Goal: Navigation & Orientation: Find specific page/section

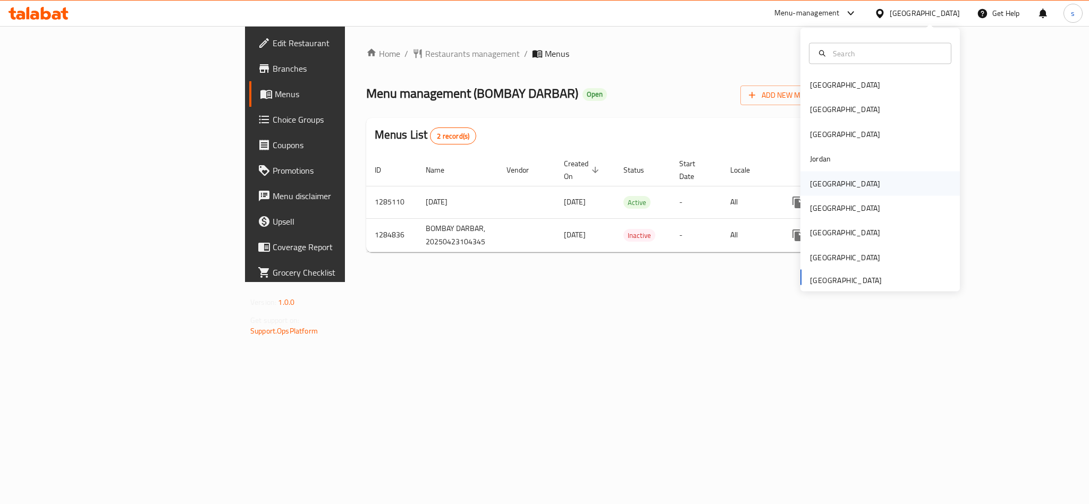
click at [810, 181] on div "[GEOGRAPHIC_DATA]" at bounding box center [845, 184] width 70 height 12
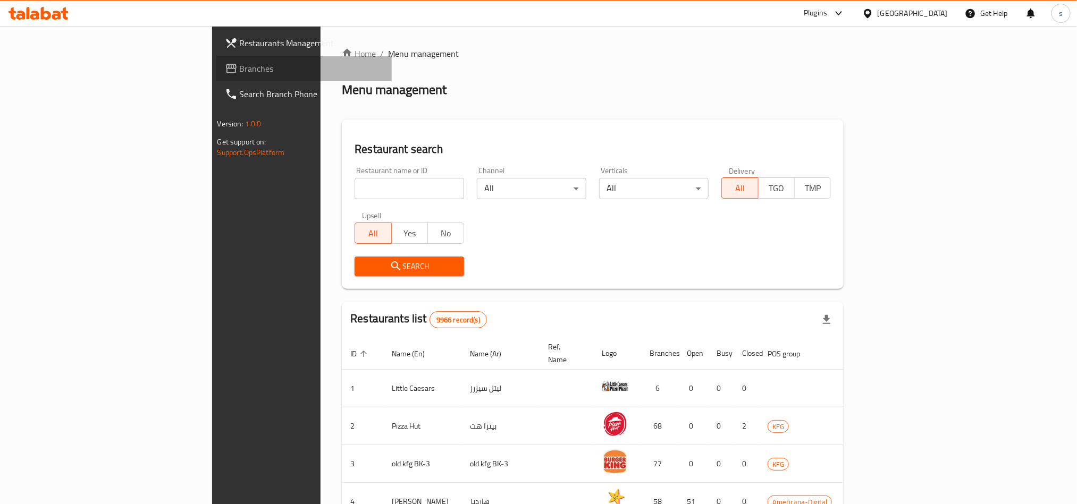
click at [240, 69] on span "Branches" at bounding box center [312, 68] width 144 height 13
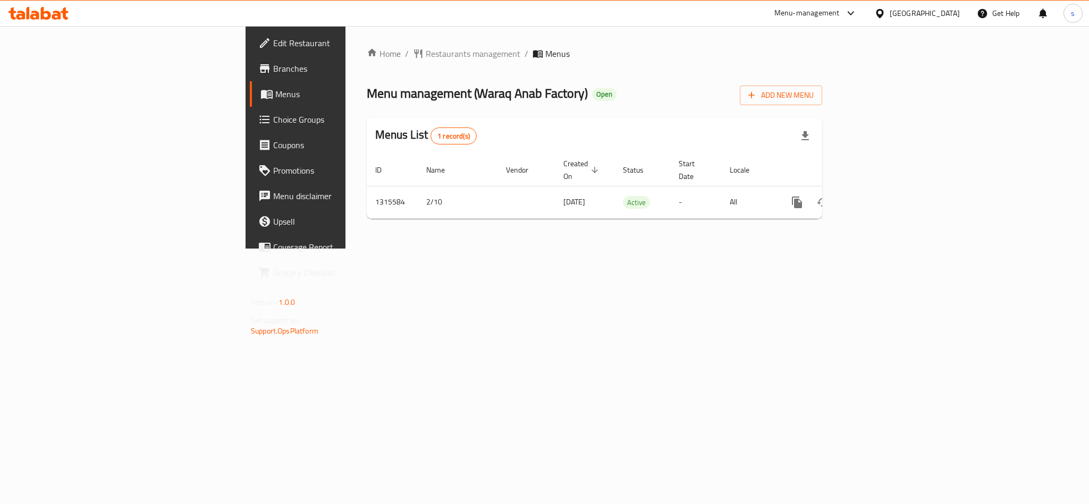
click at [890, 16] on div at bounding box center [881, 13] width 15 height 12
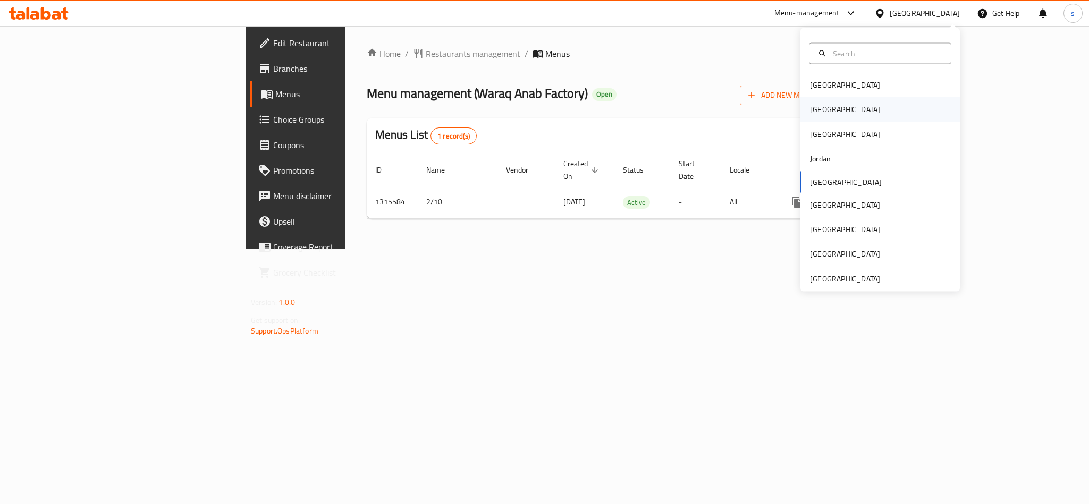
click at [810, 104] on div "[GEOGRAPHIC_DATA]" at bounding box center [845, 110] width 70 height 12
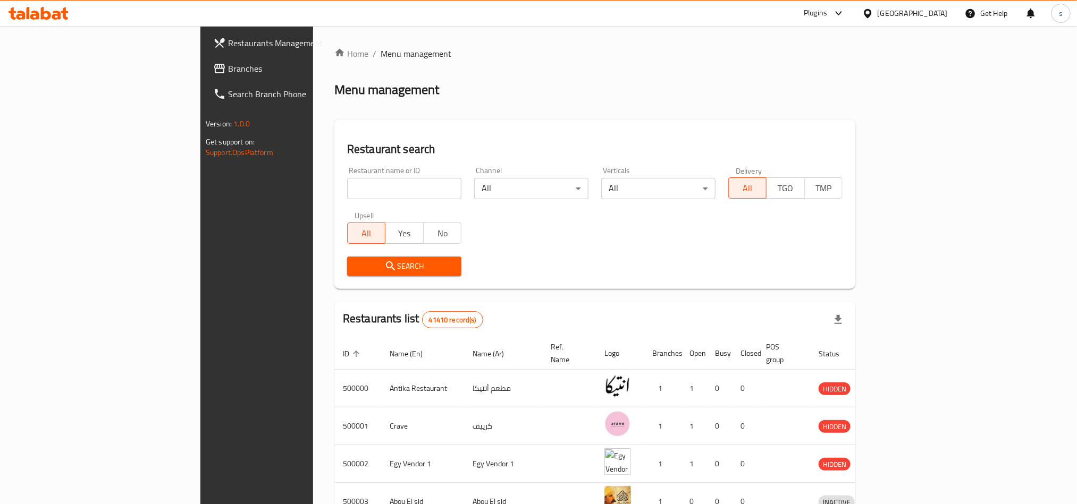
click at [935, 14] on div "[GEOGRAPHIC_DATA]" at bounding box center [912, 13] width 70 height 12
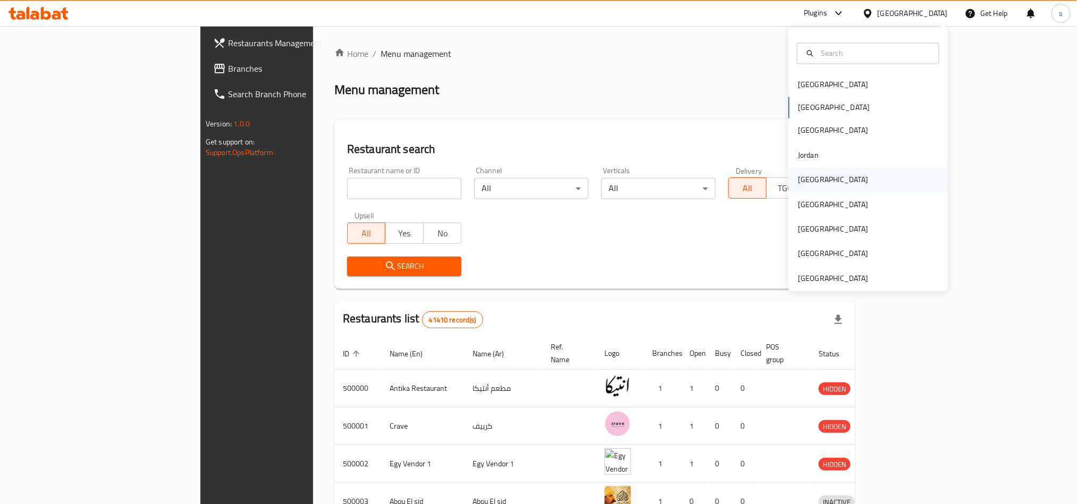
click at [809, 178] on div "[GEOGRAPHIC_DATA]" at bounding box center [832, 180] width 87 height 24
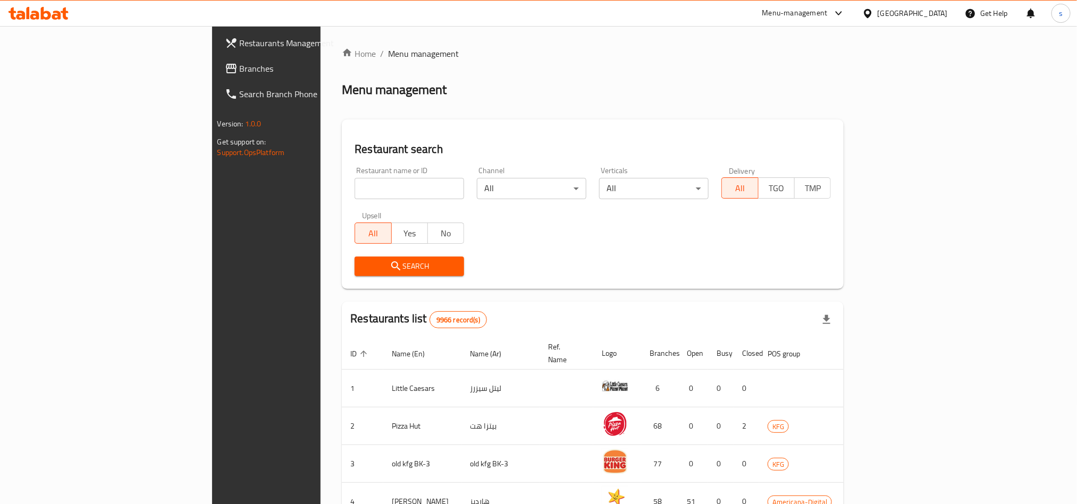
click at [240, 66] on span "Branches" at bounding box center [312, 68] width 144 height 13
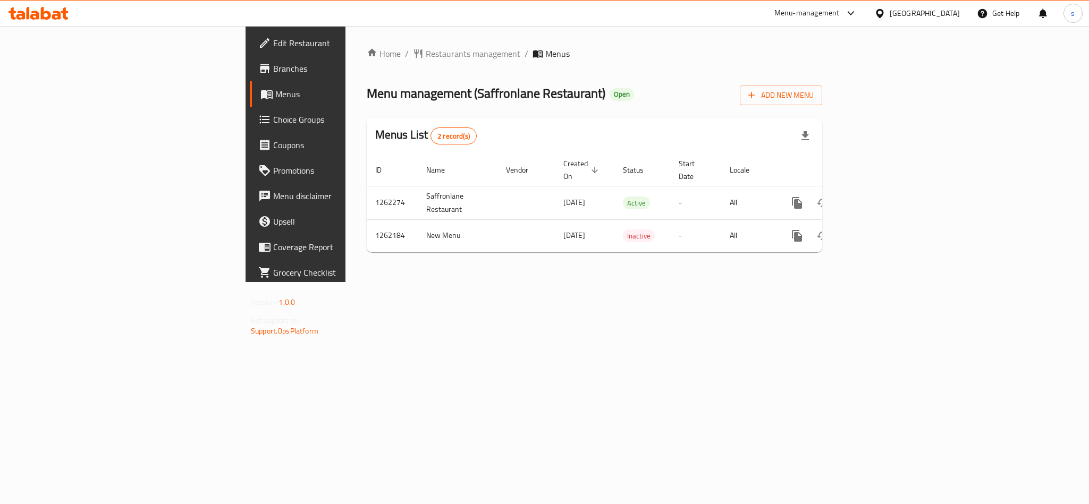
click at [908, 14] on div "[GEOGRAPHIC_DATA]" at bounding box center [925, 13] width 70 height 12
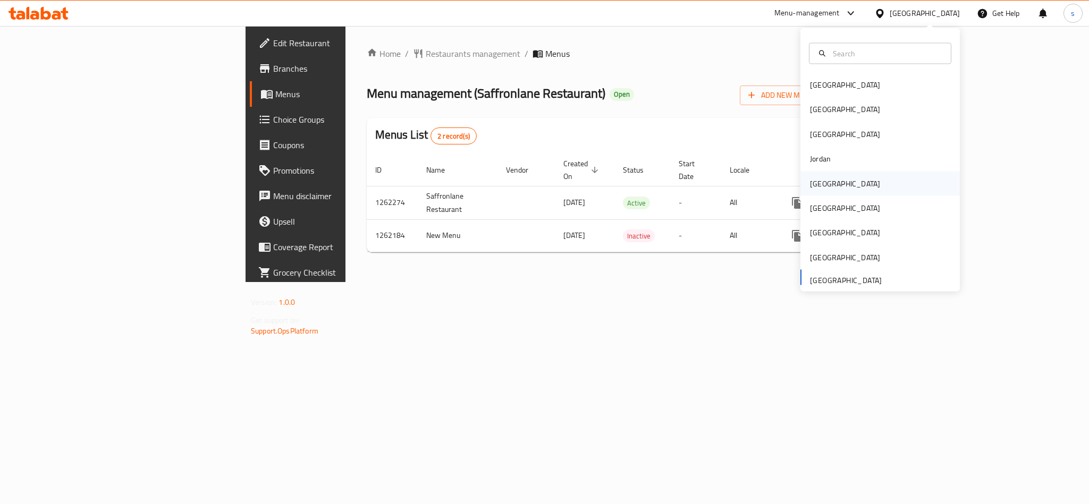
click at [810, 179] on div "[GEOGRAPHIC_DATA]" at bounding box center [845, 184] width 70 height 12
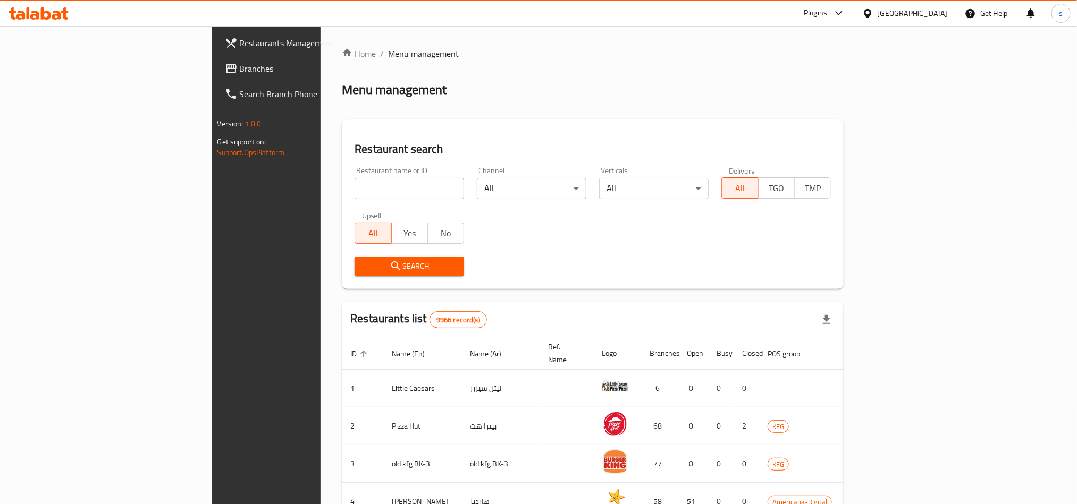
click at [240, 72] on span "Branches" at bounding box center [312, 68] width 144 height 13
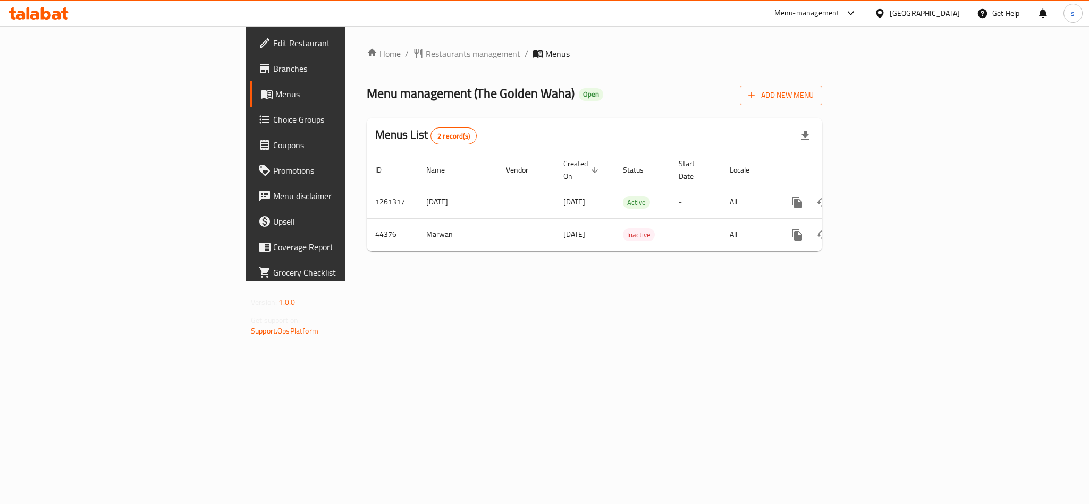
click at [947, 13] on div "[GEOGRAPHIC_DATA]" at bounding box center [925, 13] width 70 height 12
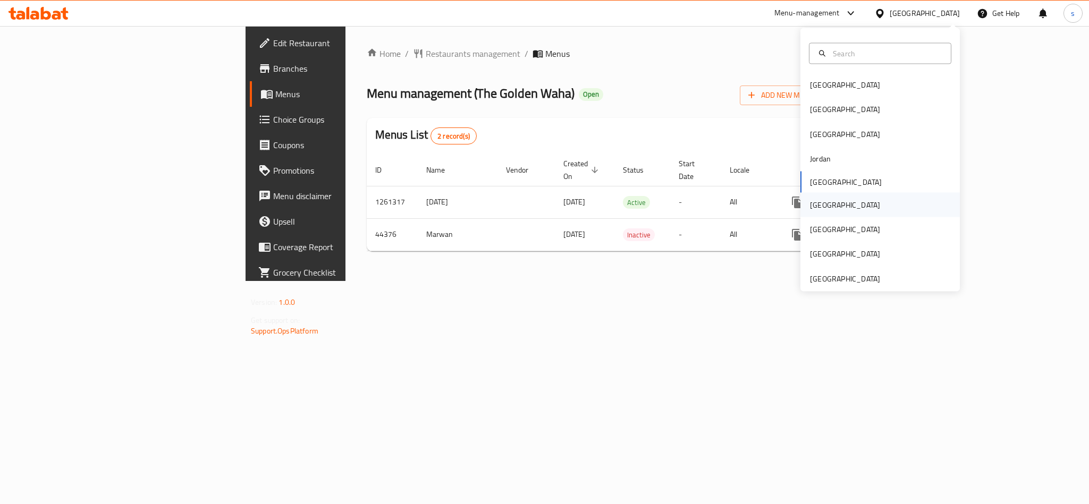
click at [816, 205] on div "[GEOGRAPHIC_DATA]" at bounding box center [845, 205] width 70 height 12
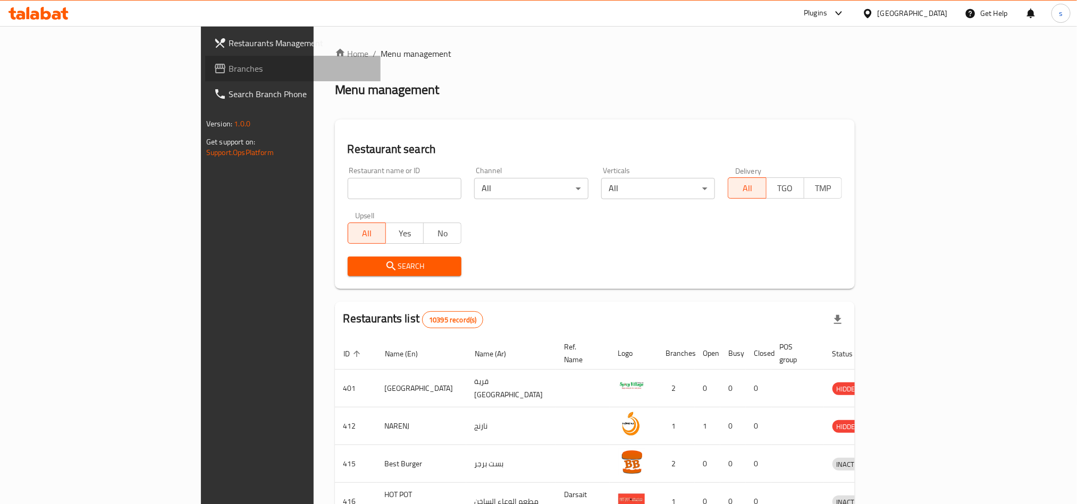
click at [229, 70] on span "Branches" at bounding box center [301, 68] width 144 height 13
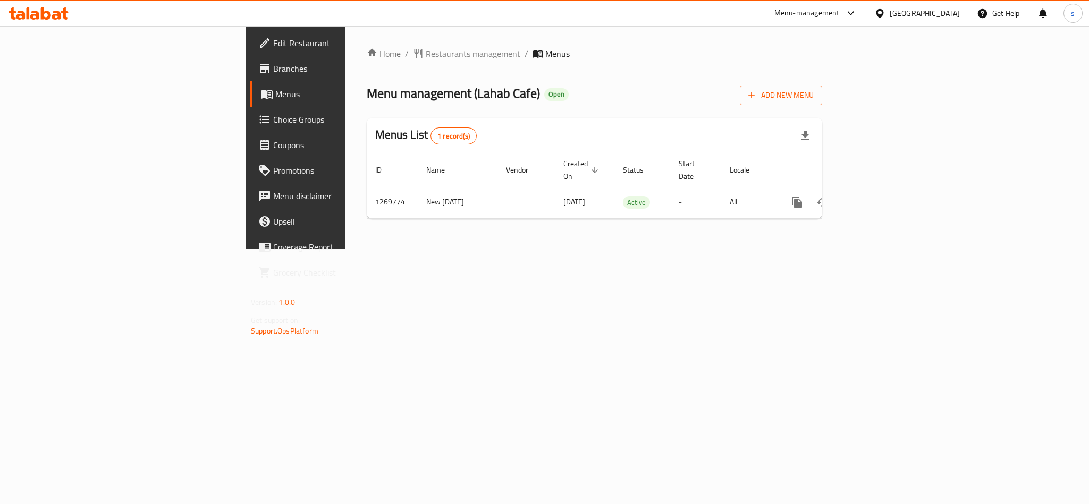
click at [942, 16] on div "Oman" at bounding box center [925, 13] width 70 height 12
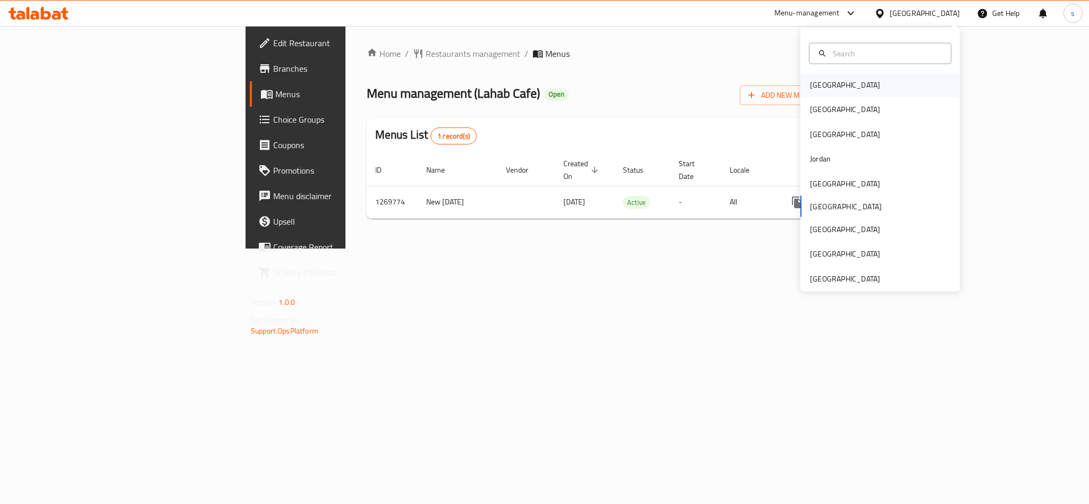
click at [831, 89] on div "[GEOGRAPHIC_DATA]" at bounding box center [844, 85] width 87 height 24
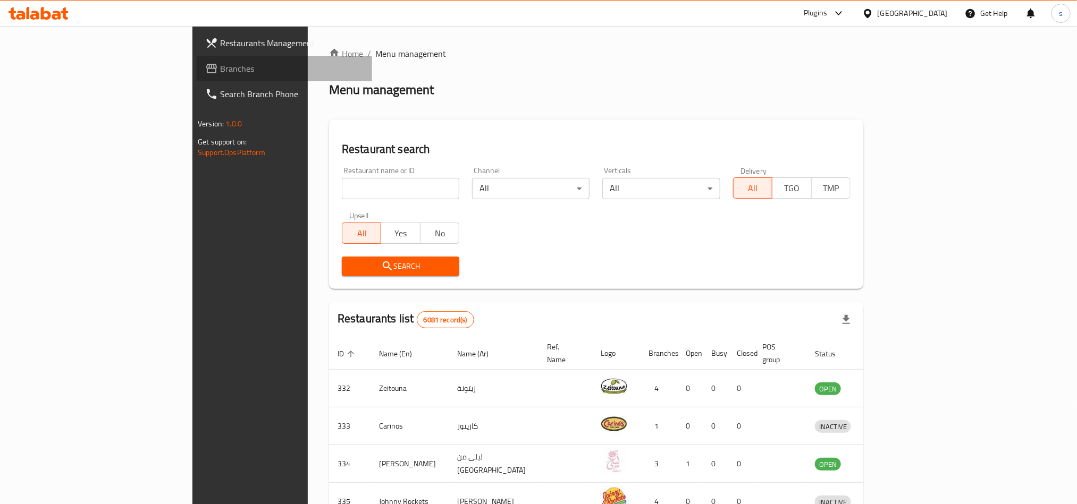
click at [197, 60] on link "Branches" at bounding box center [284, 69] width 175 height 26
